Goal: Task Accomplishment & Management: Check status

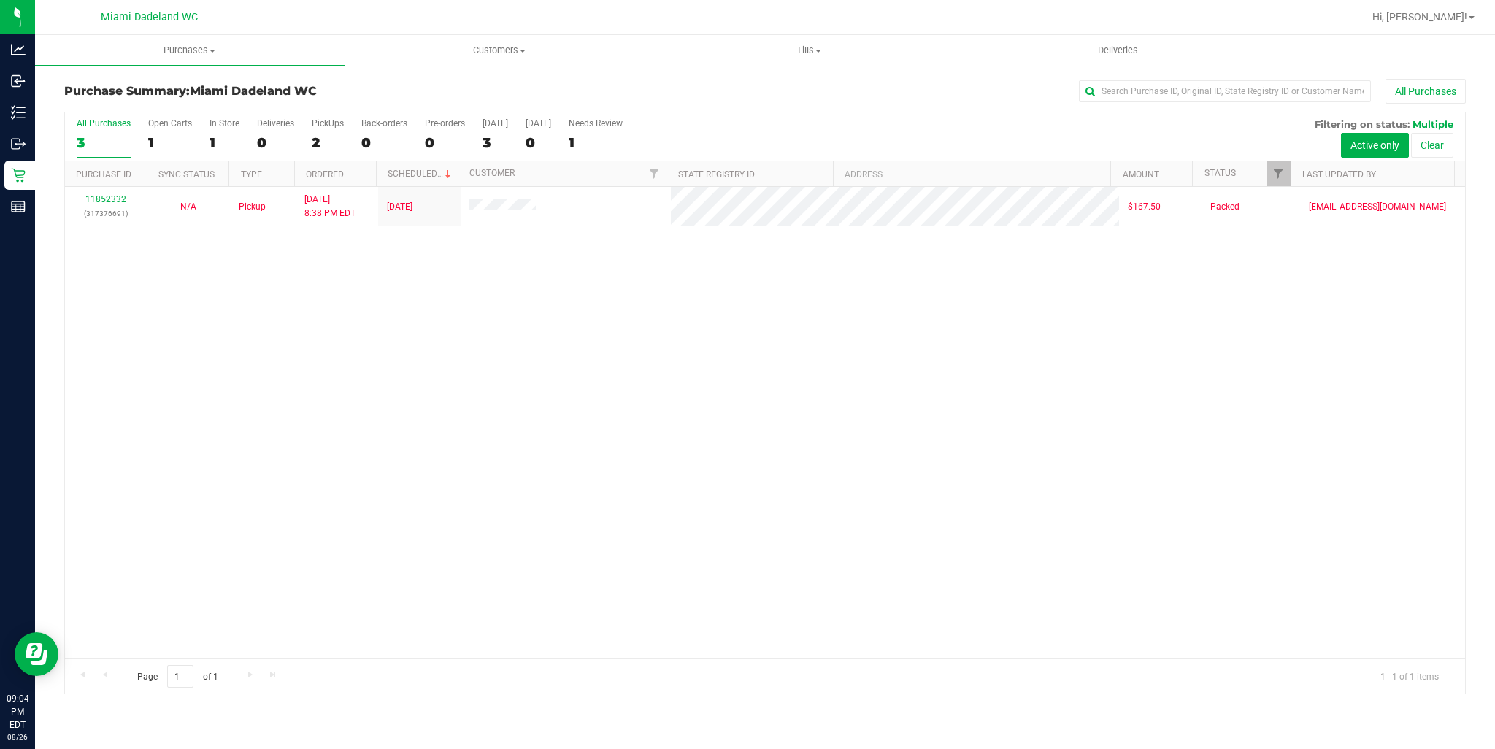
drag, startPoint x: 788, startPoint y: 322, endPoint x: 623, endPoint y: 253, distance: 179.6
click at [788, 322] on div "11852332 (317376691) N/A Pickup [DATE] 8:38 PM EDT 8/26/2025 $167.50 Packed [EM…" at bounding box center [765, 423] width 1400 height 472
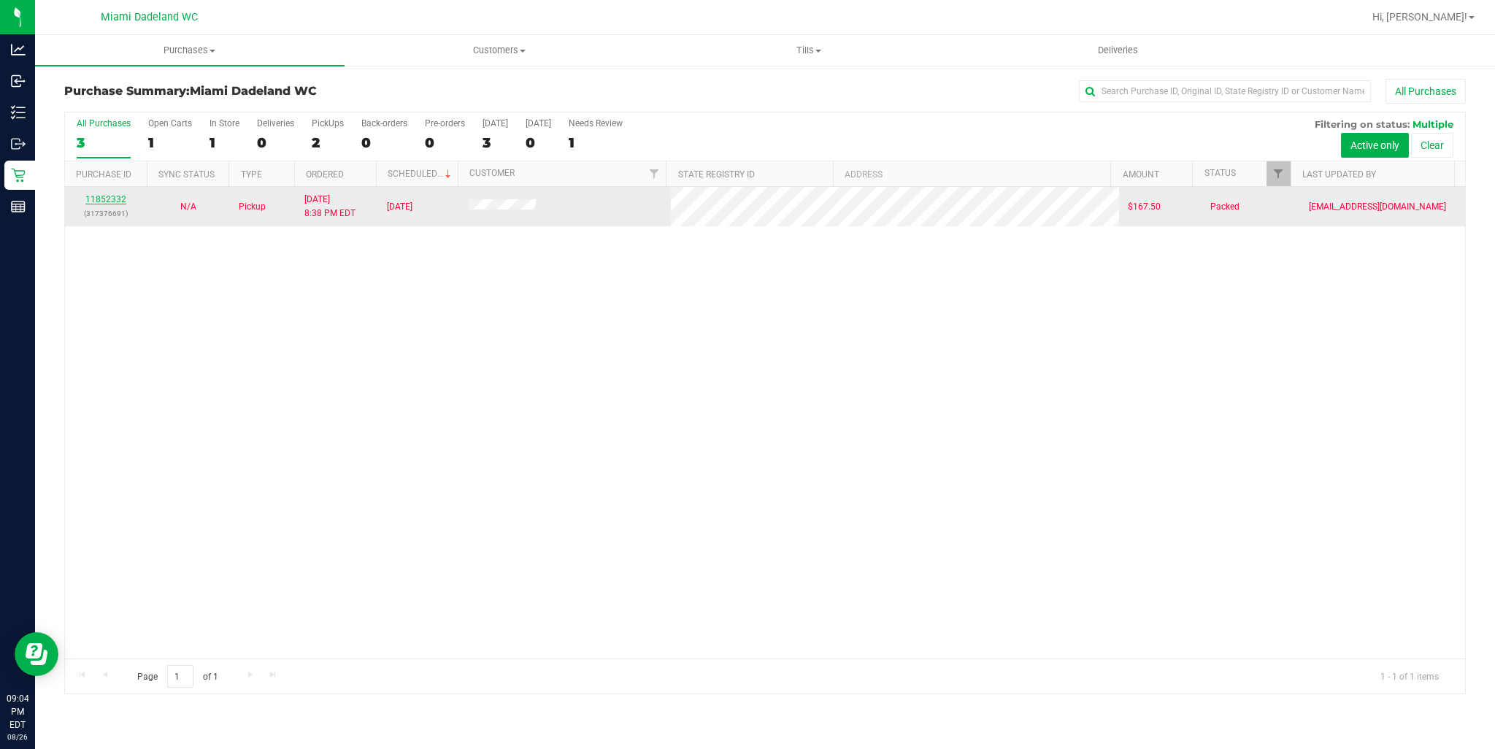
click at [105, 199] on link "11852332" at bounding box center [105, 199] width 41 height 10
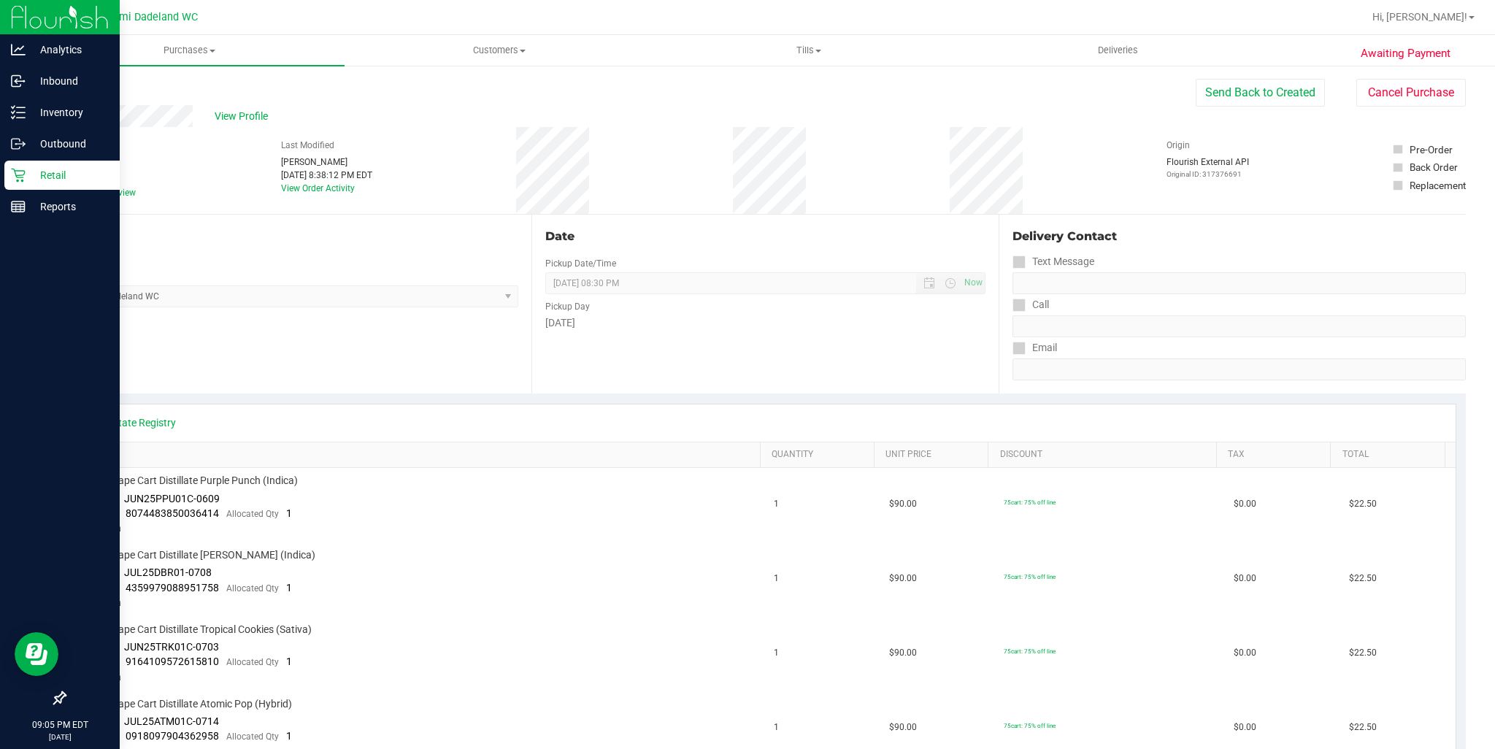
click at [44, 180] on p "Retail" at bounding box center [70, 175] width 88 height 18
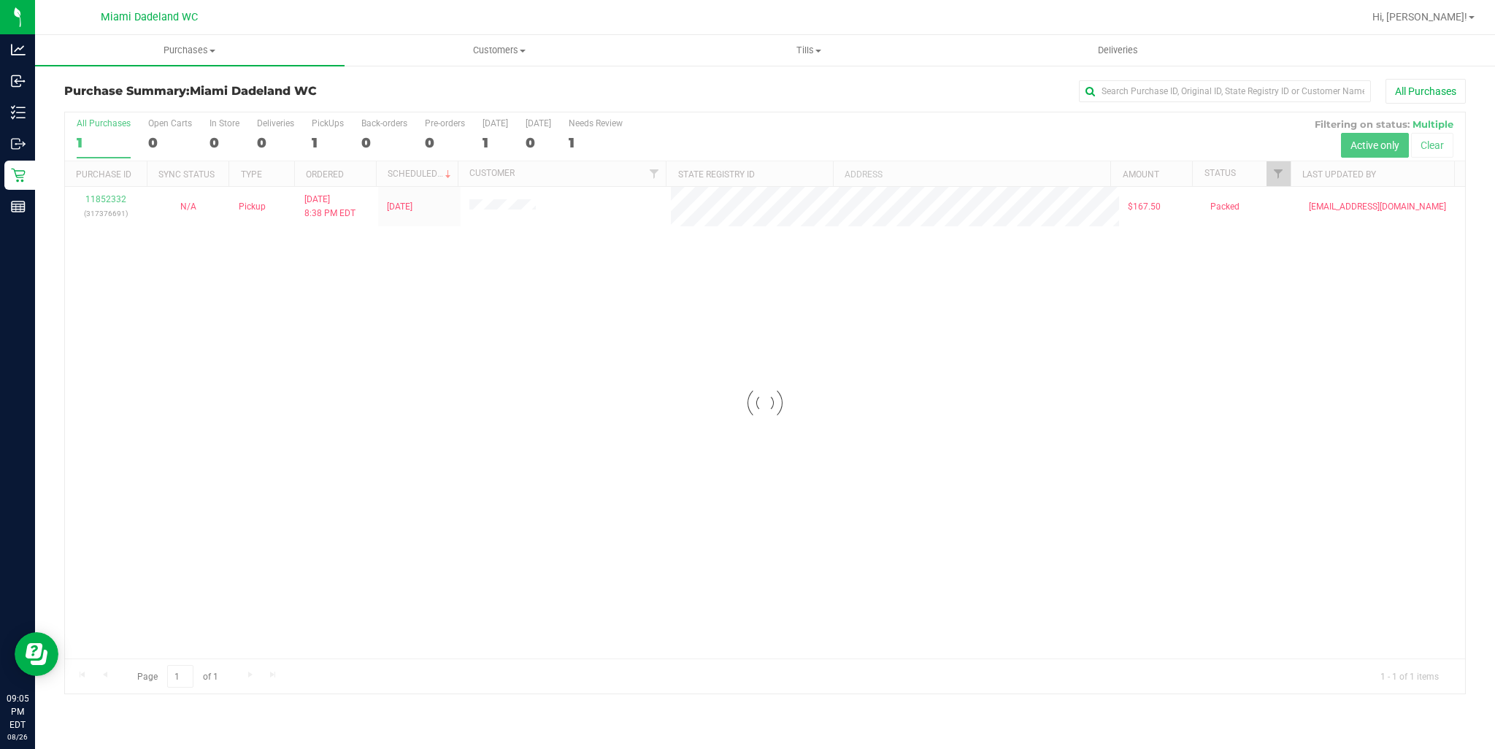
click at [1121, 418] on div at bounding box center [765, 402] width 1400 height 581
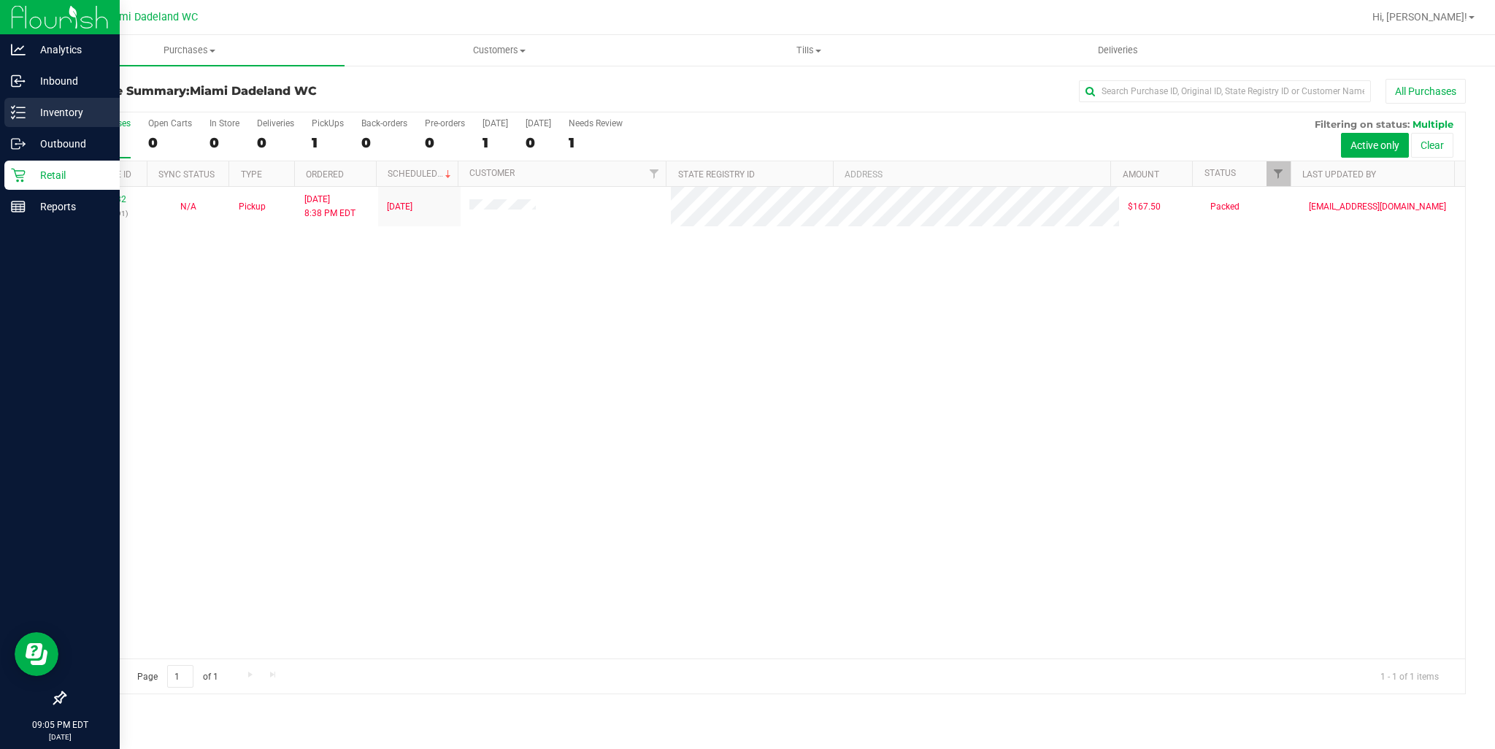
click at [31, 120] on p "Inventory" at bounding box center [70, 113] width 88 height 18
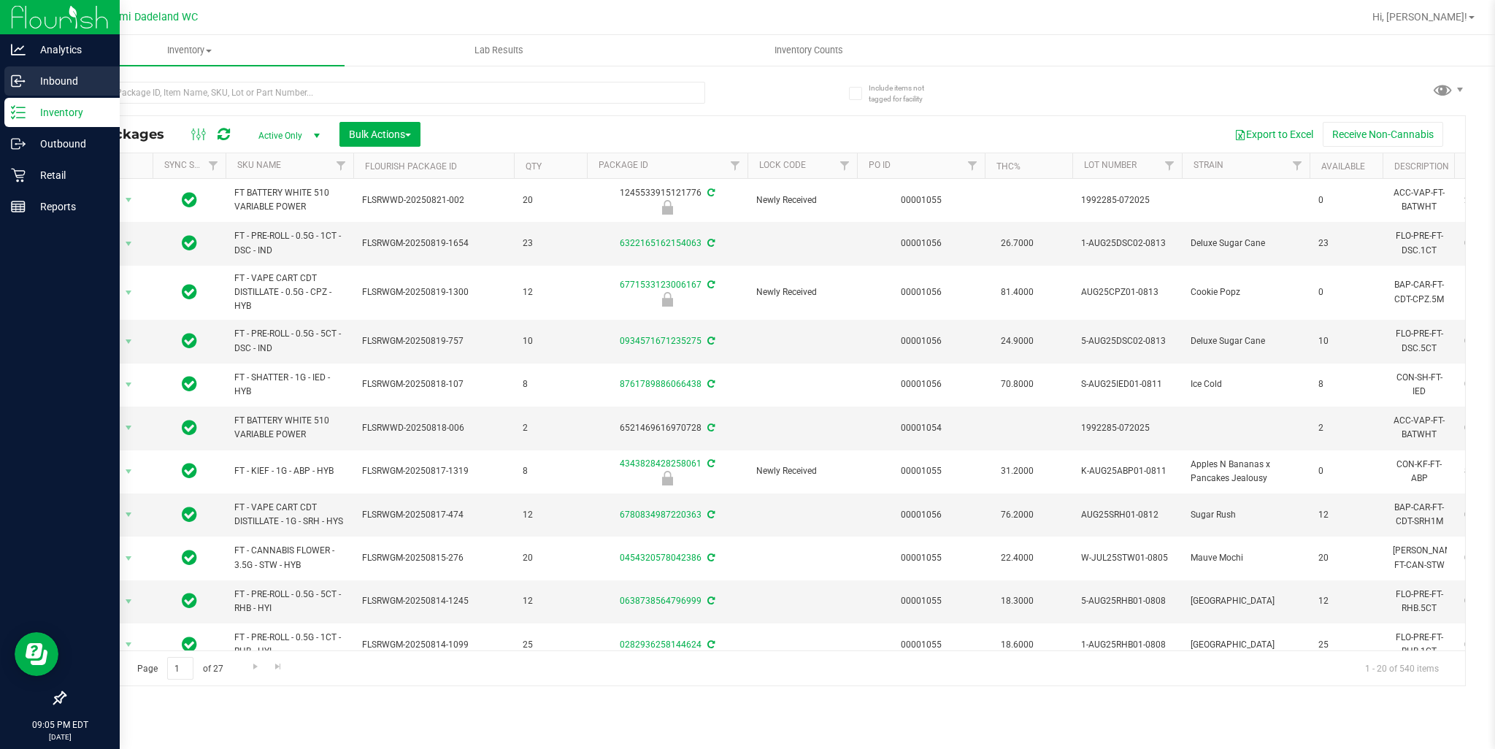
click at [32, 84] on p "Inbound" at bounding box center [70, 81] width 88 height 18
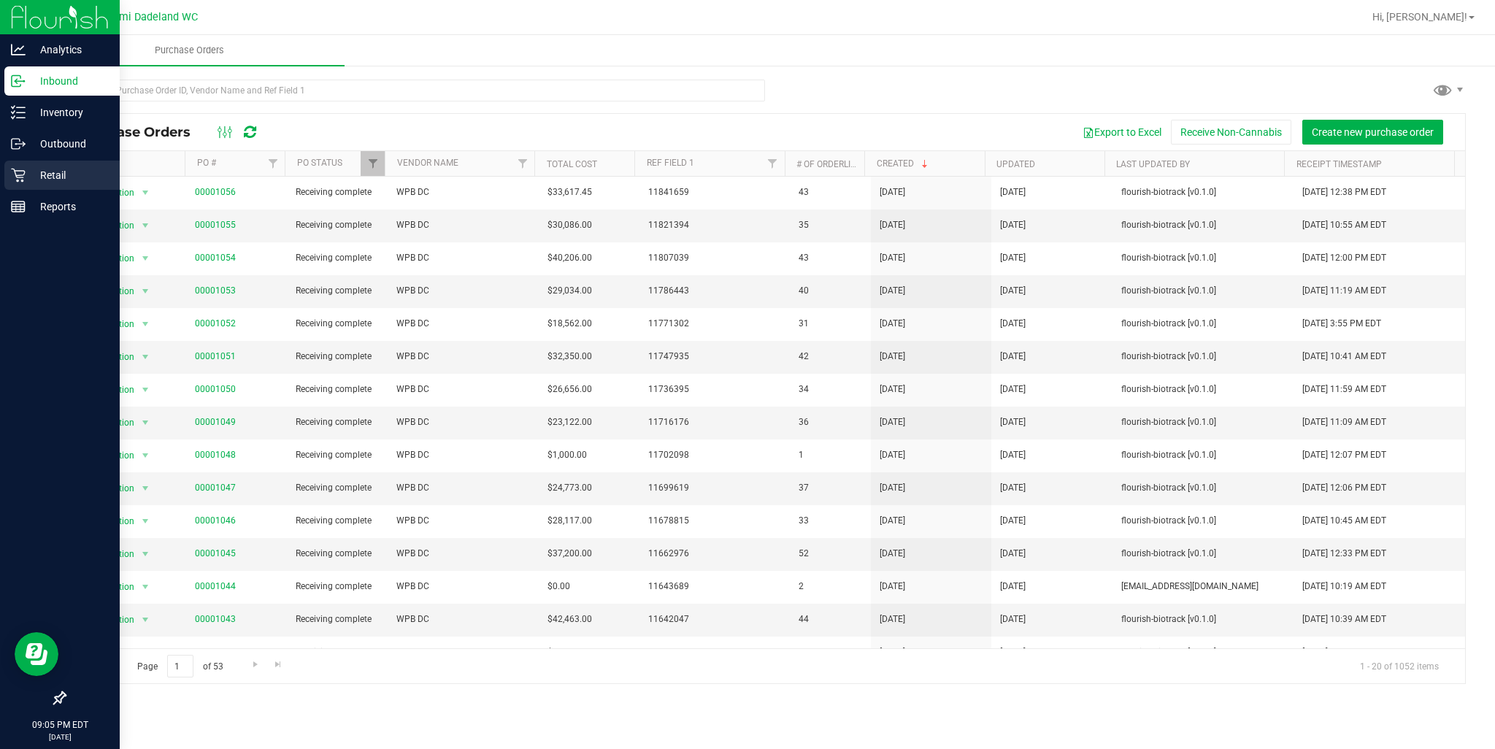
click at [51, 190] on link "Retail" at bounding box center [60, 176] width 120 height 31
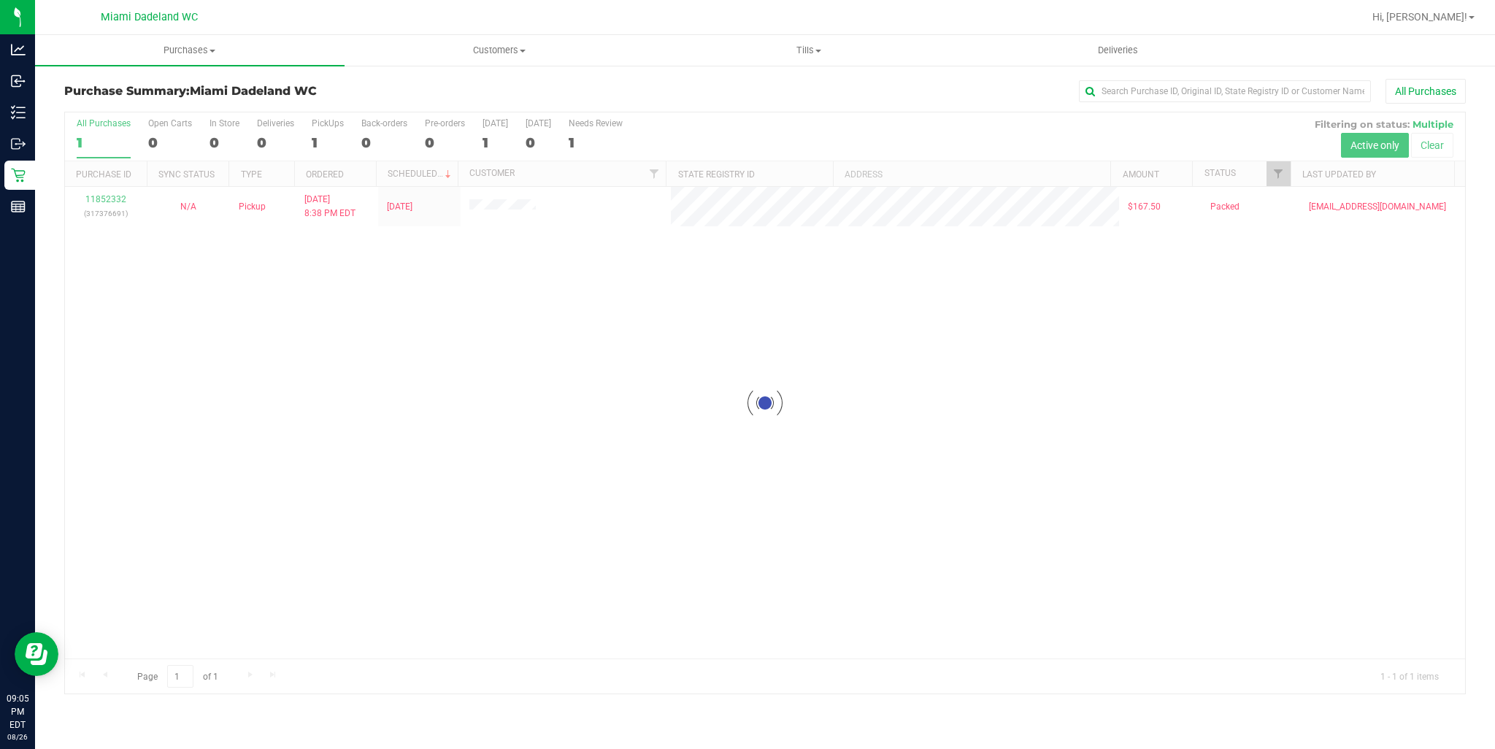
click at [704, 377] on div at bounding box center [765, 402] width 1400 height 581
